Goal: Transaction & Acquisition: Book appointment/travel/reservation

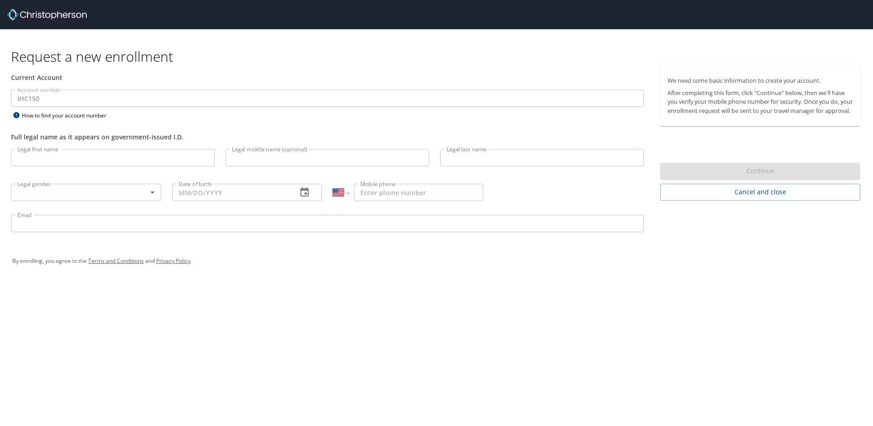
select select "US"
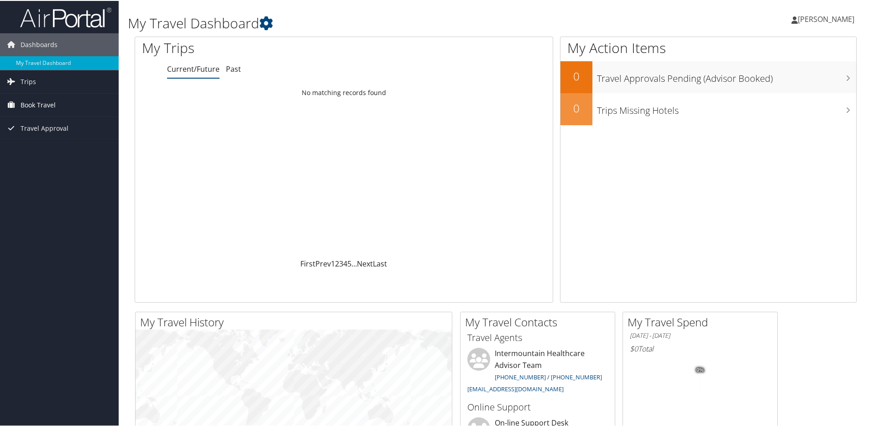
click at [35, 105] on span "Book Travel" at bounding box center [38, 104] width 35 height 23
click at [52, 151] on link "Book/Manage Online Trips" at bounding box center [59, 150] width 119 height 14
click at [60, 150] on link "Book/Manage Online Trips" at bounding box center [59, 150] width 119 height 14
